Goal: Information Seeking & Learning: Learn about a topic

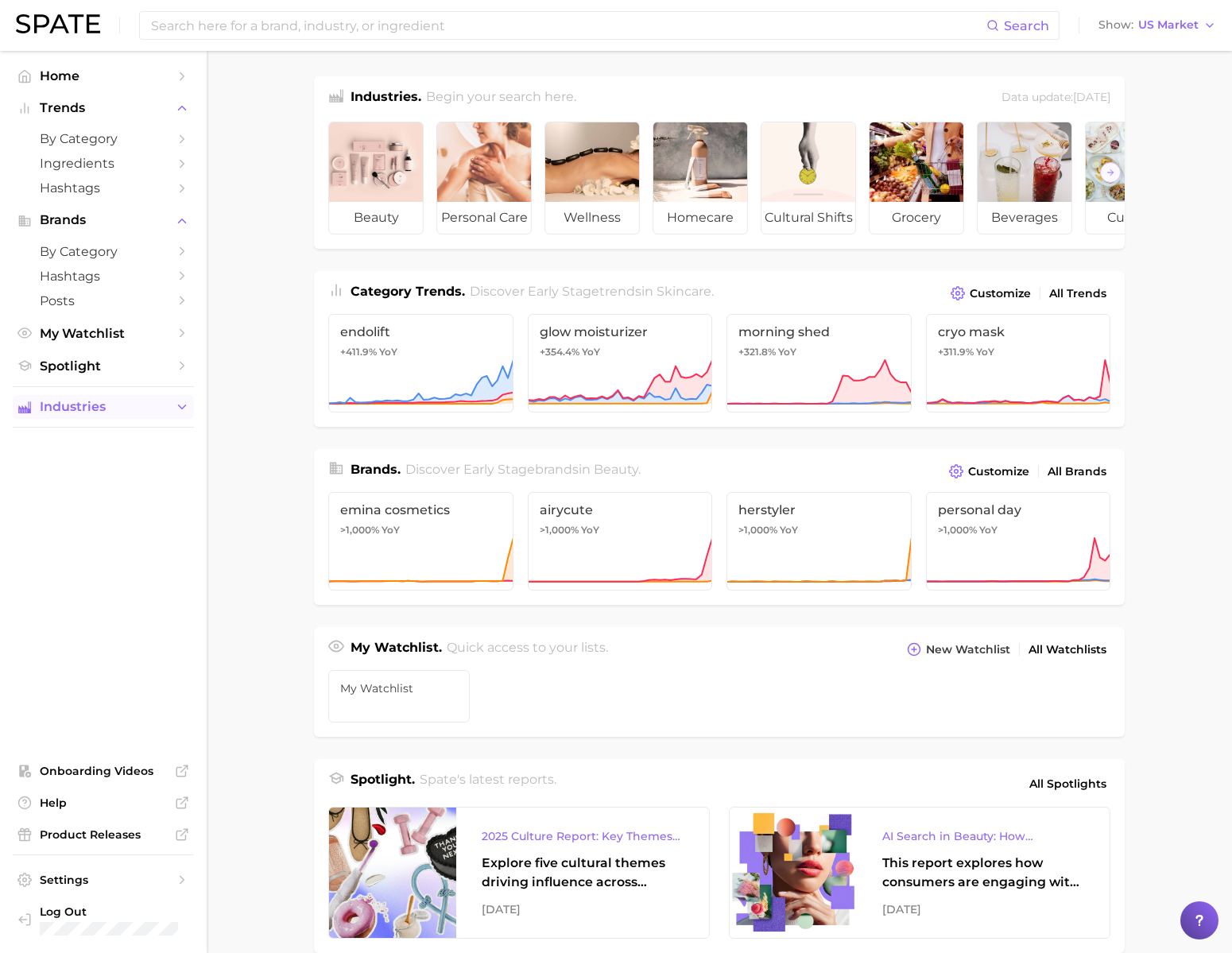
click at [80, 414] on span "Industries" at bounding box center [103, 407] width 127 height 14
click at [139, 524] on link "homecare" at bounding box center [103, 511] width 181 height 25
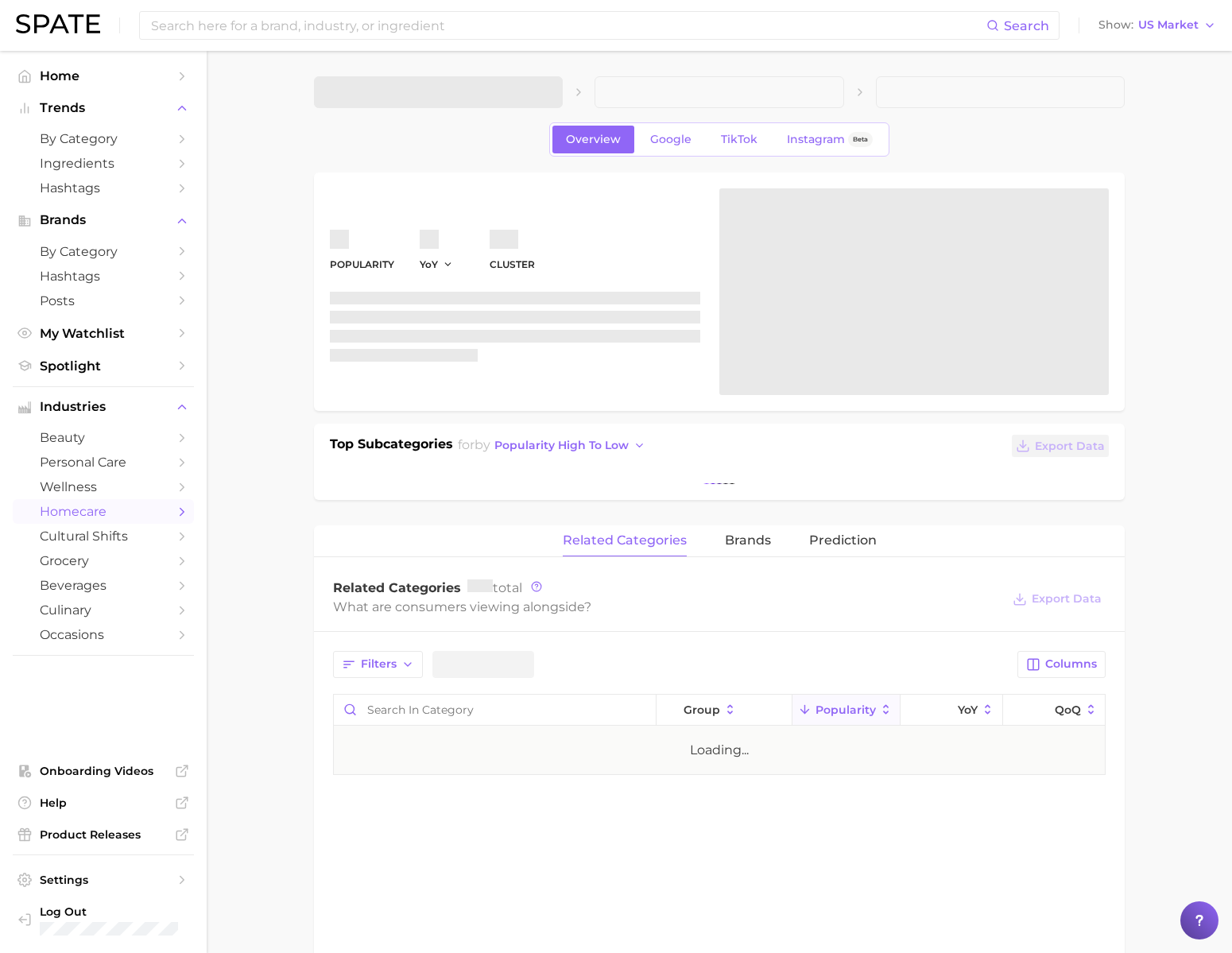
click at [139, 494] on span "wellness" at bounding box center [103, 486] width 127 height 15
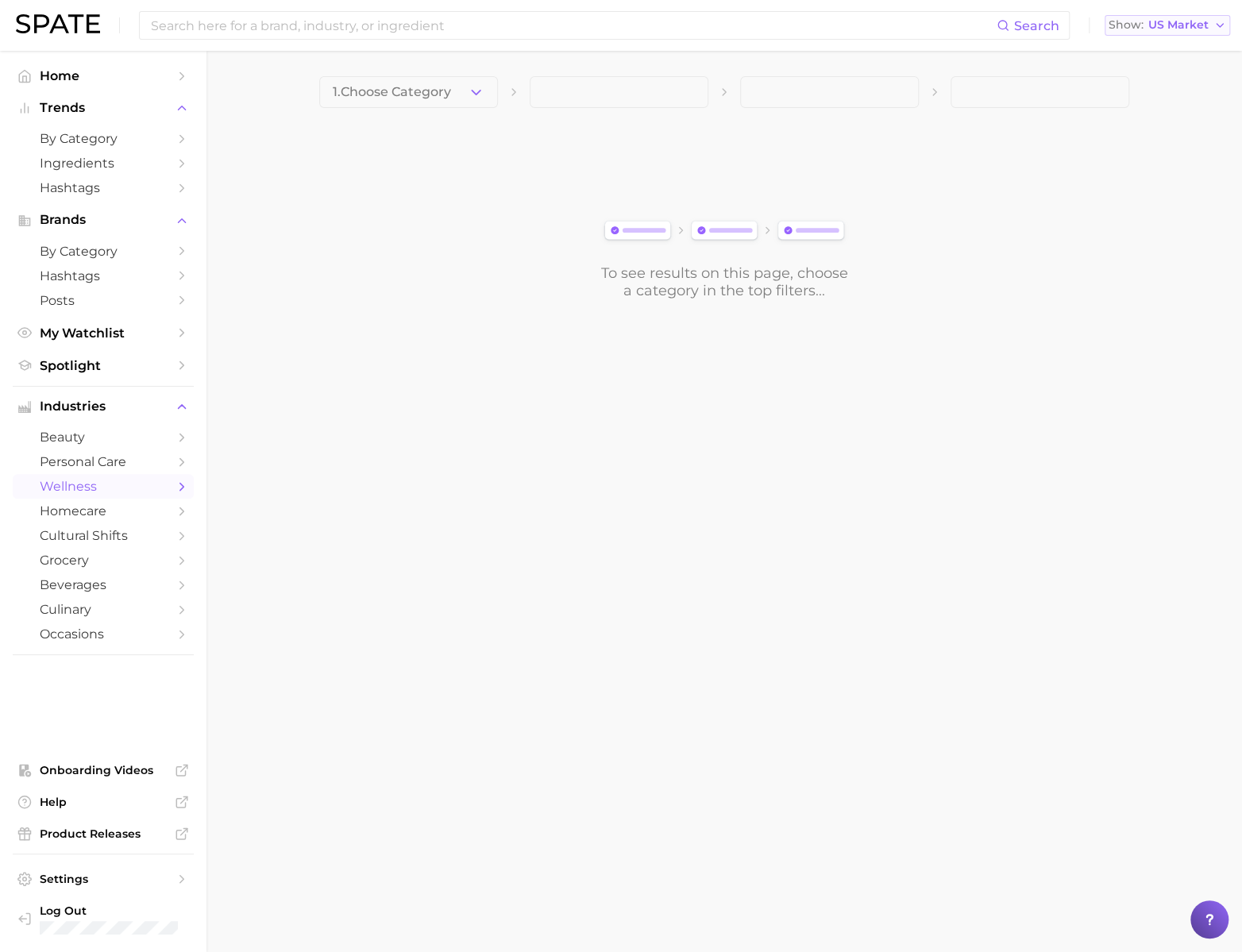
click at [1147, 17] on button "Show US Market" at bounding box center [1168, 25] width 125 height 21
click at [1141, 201] on span "Global" at bounding box center [1130, 193] width 37 height 13
click at [401, 89] on span "1. Choose Category" at bounding box center [392, 92] width 118 height 14
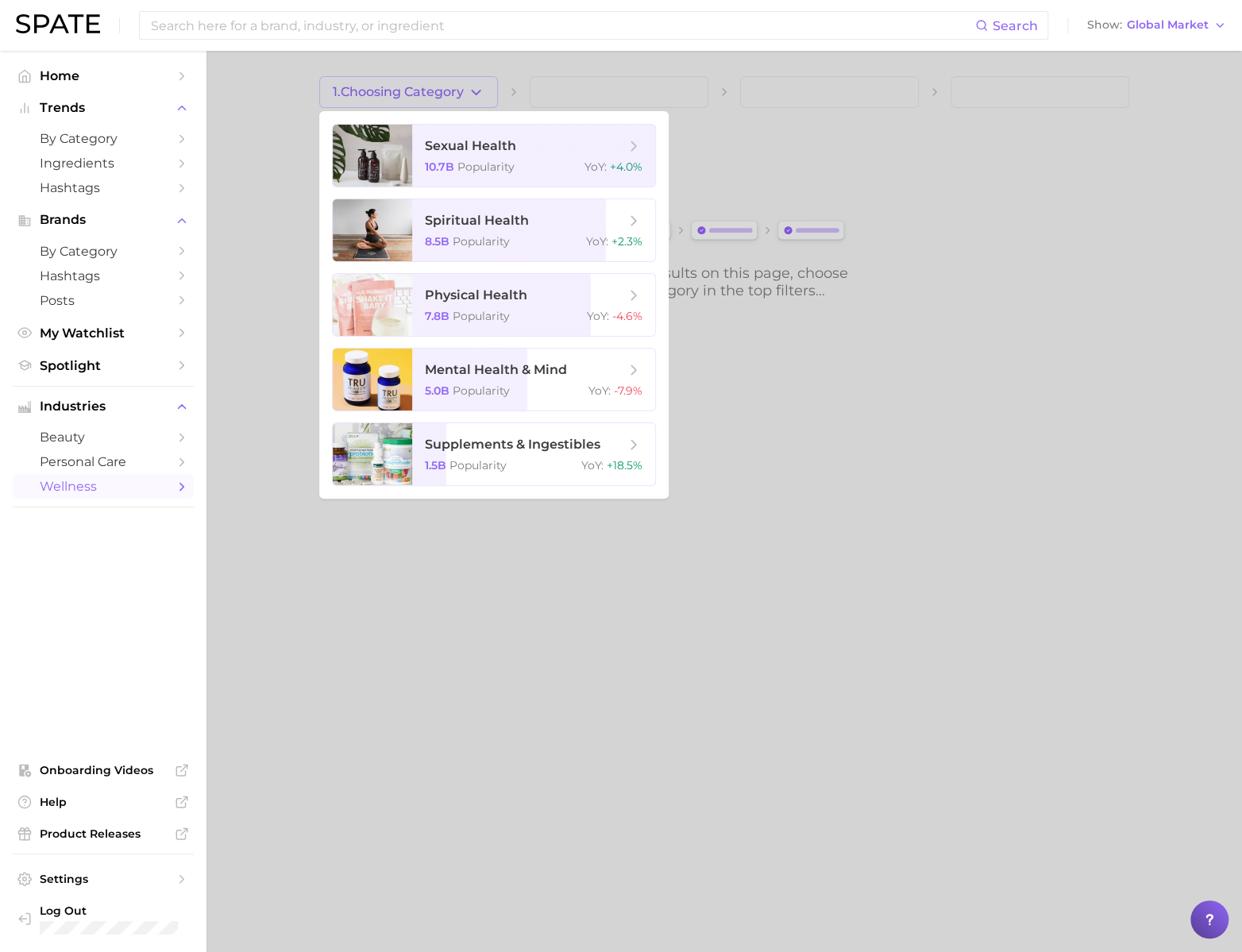
click at [145, 572] on ul "Home Trends by Category Ingredients Hashtags Brands by Category Hashtags Posts …" at bounding box center [103, 501] width 181 height 876
